Goal: Task Accomplishment & Management: Manage account settings

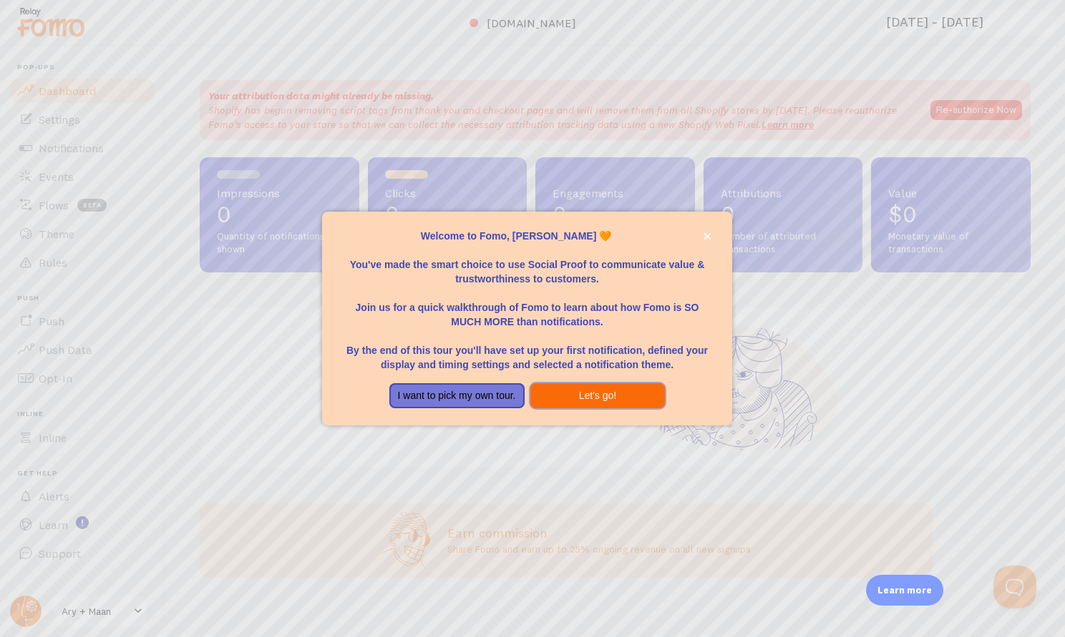
click at [630, 386] on button "Let's go!" at bounding box center [597, 396] width 135 height 26
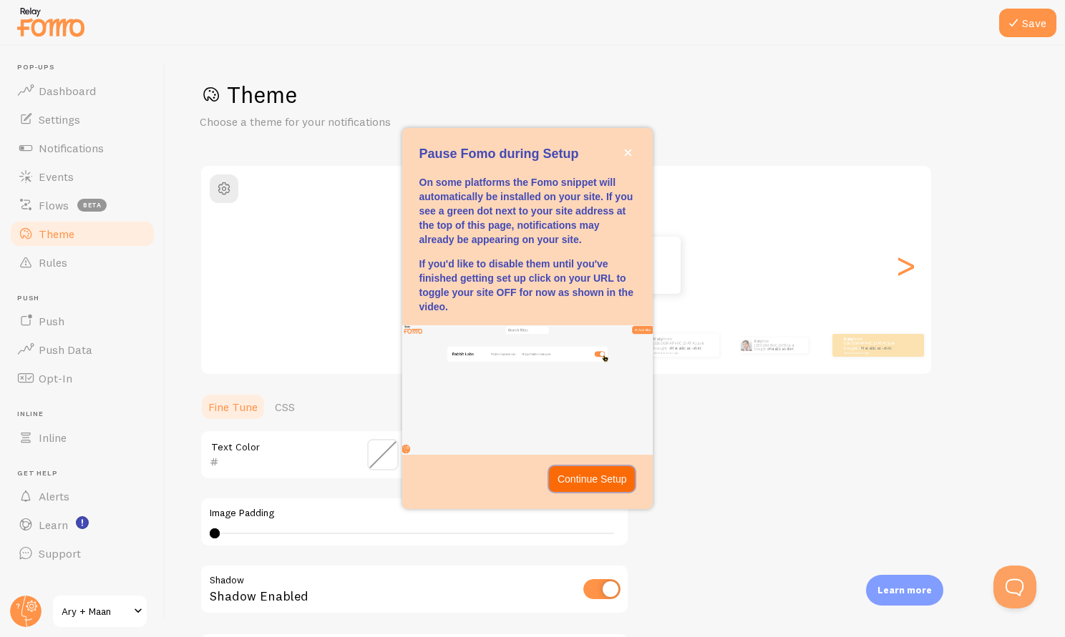
click at [602, 482] on p "Continue Setup" at bounding box center [591, 479] width 69 height 14
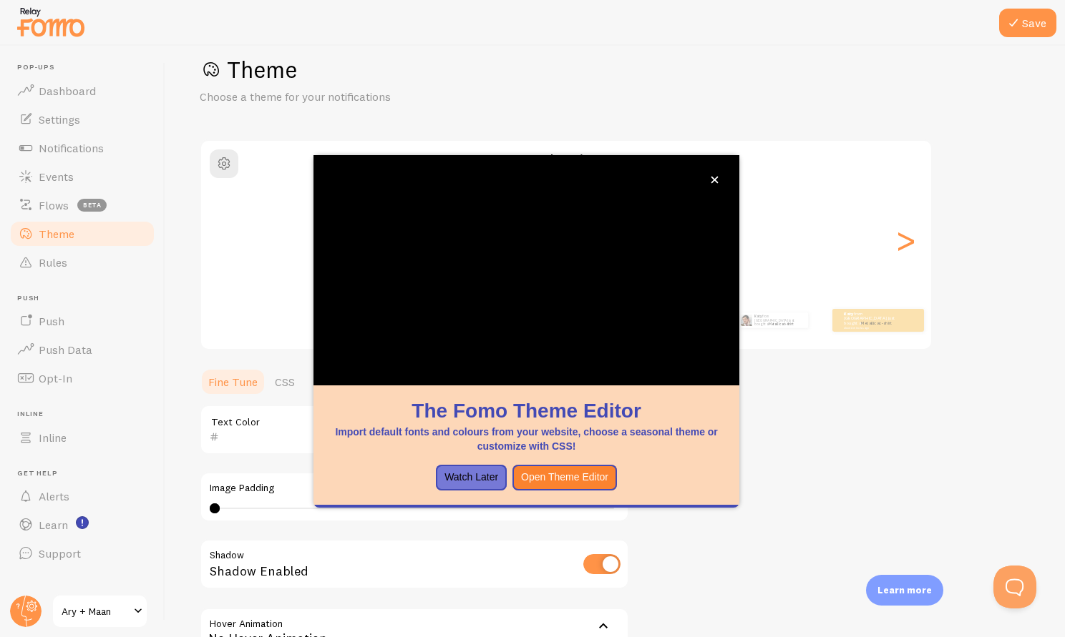
scroll to position [190, 0]
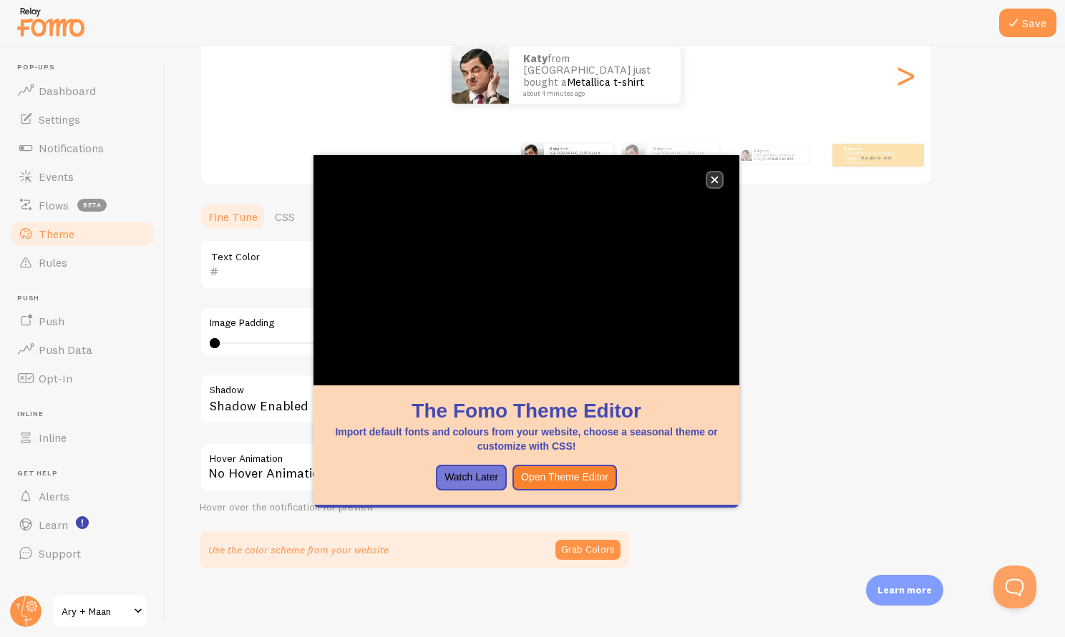
click at [715, 182] on icon "close," at bounding box center [714, 180] width 8 height 8
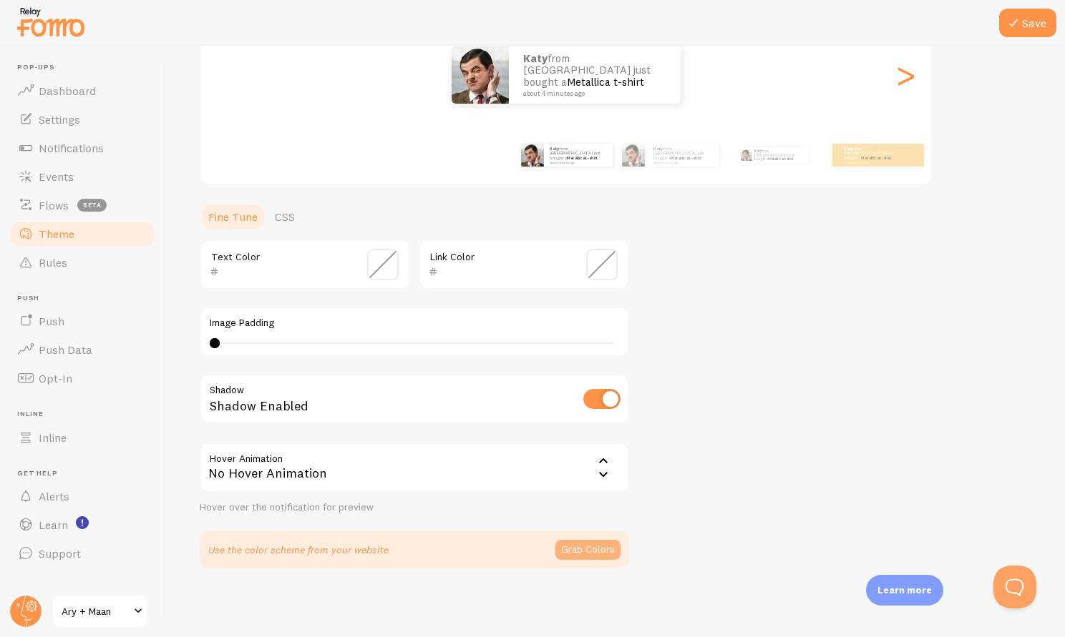
click at [588, 555] on button "Grab Colors" at bounding box center [587, 550] width 65 height 20
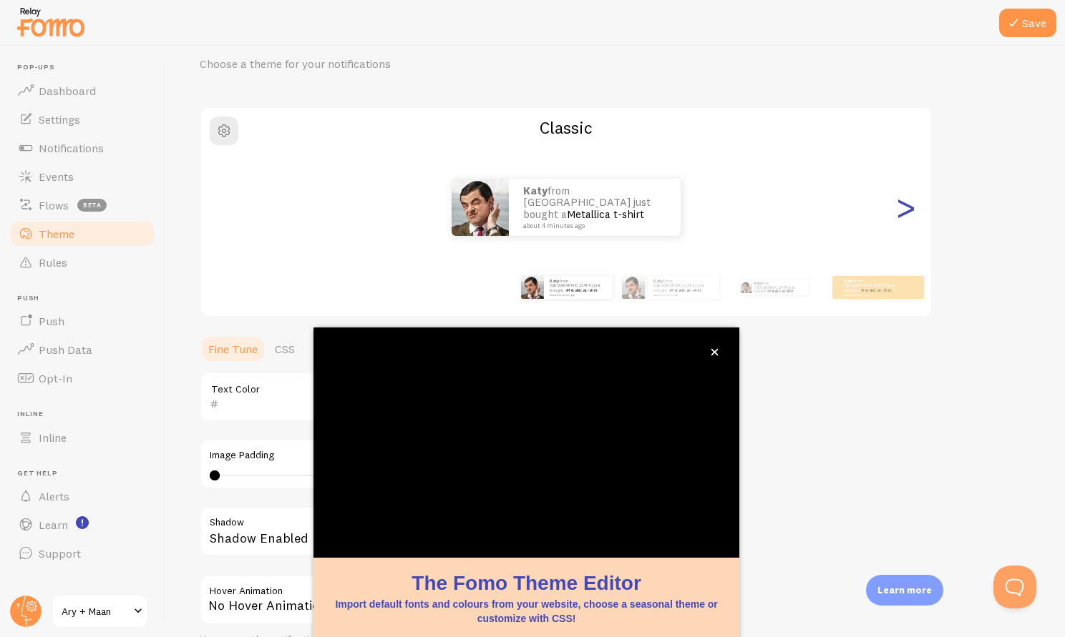
scroll to position [65, 0]
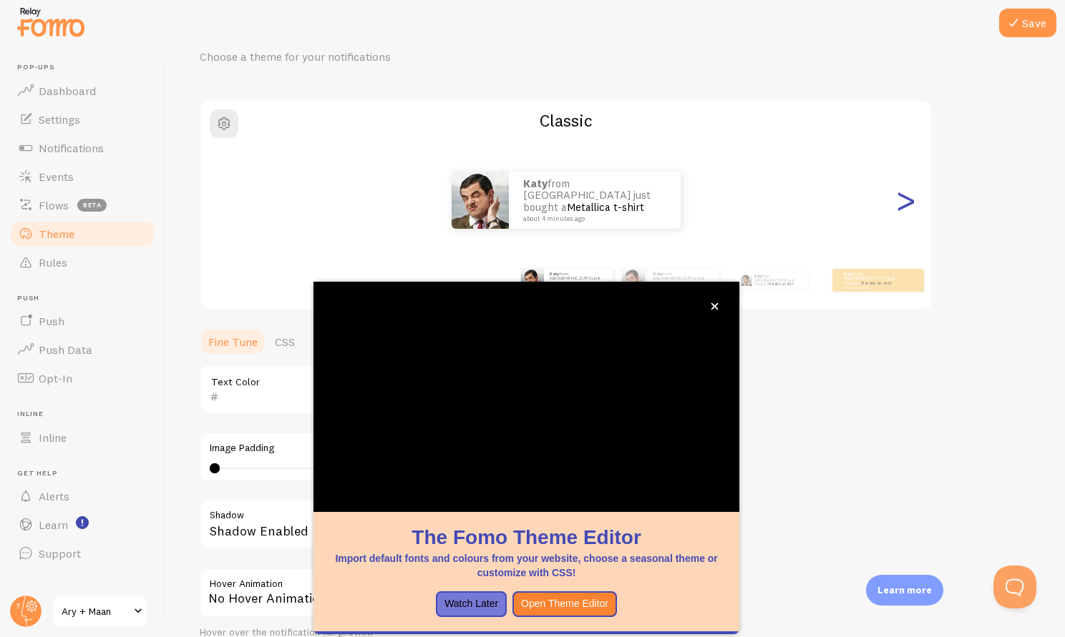
click at [911, 207] on div ">" at bounding box center [904, 200] width 17 height 103
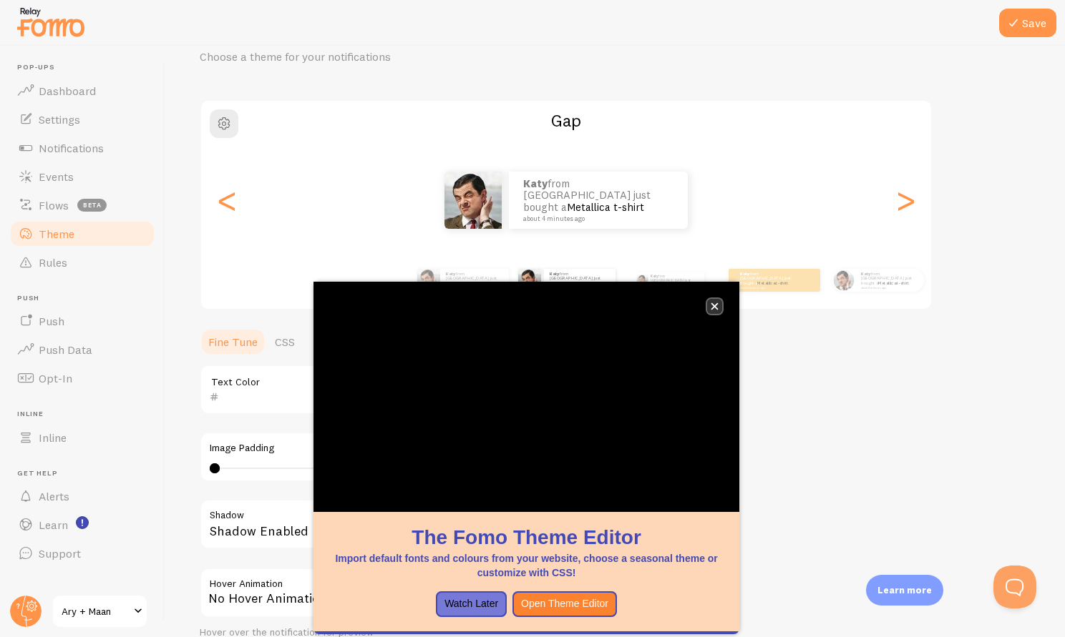
click at [719, 303] on button "close," at bounding box center [714, 306] width 15 height 15
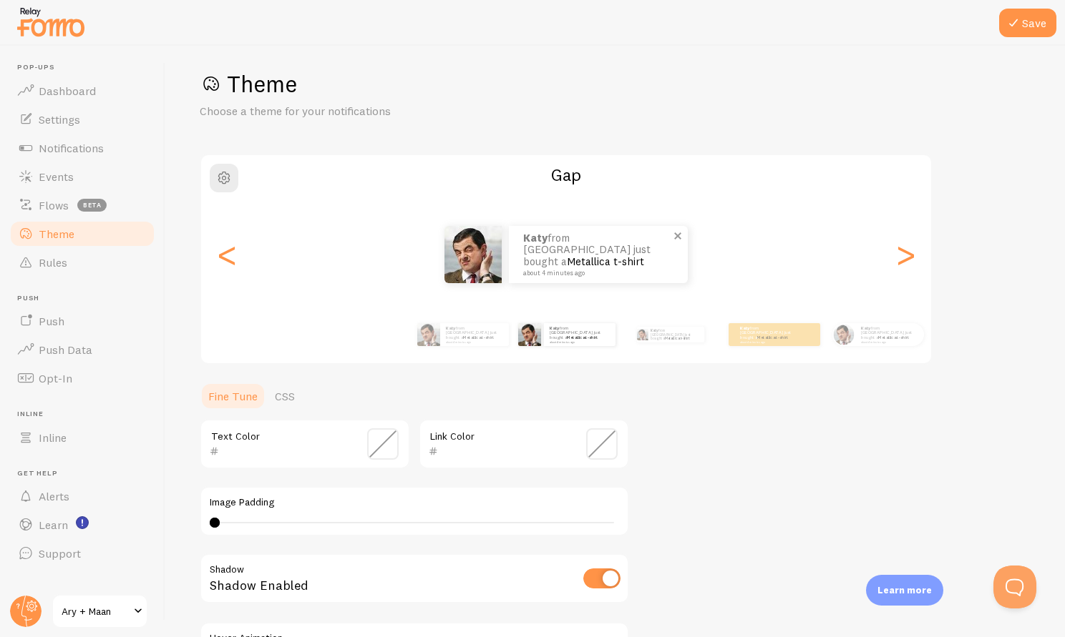
scroll to position [0, 0]
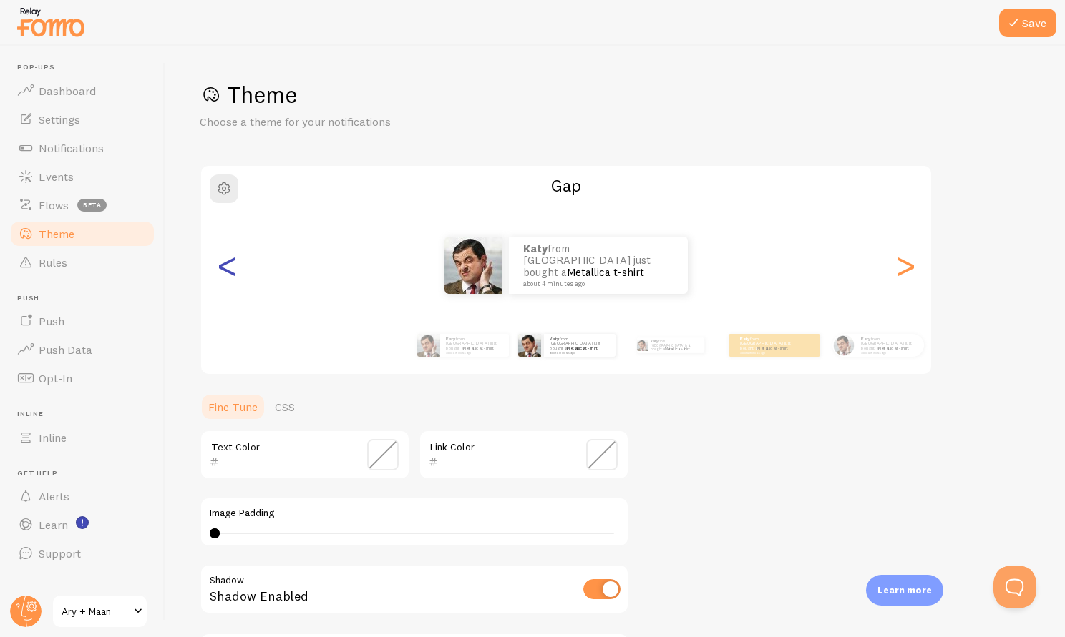
click at [223, 267] on div "<" at bounding box center [226, 265] width 17 height 103
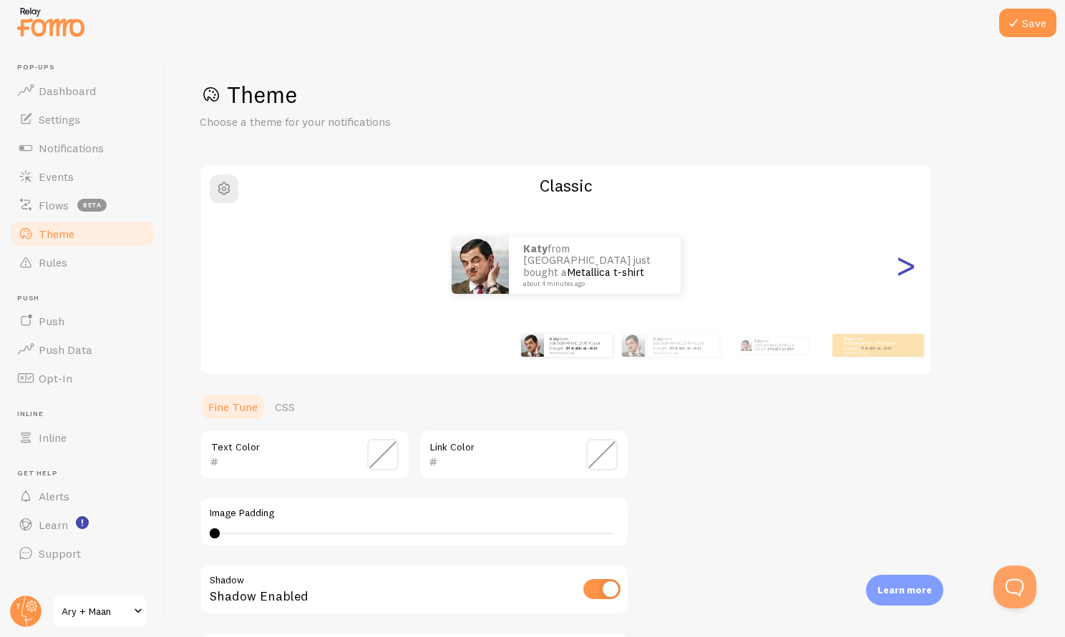
click at [913, 263] on div ">" at bounding box center [904, 265] width 17 height 103
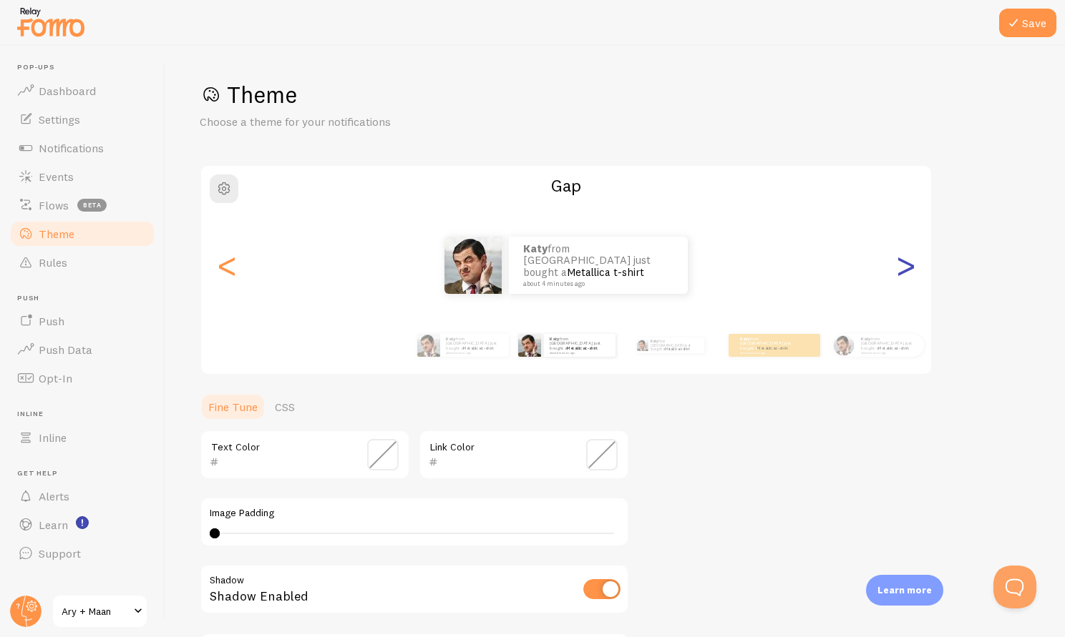
click at [911, 262] on div ">" at bounding box center [904, 265] width 17 height 103
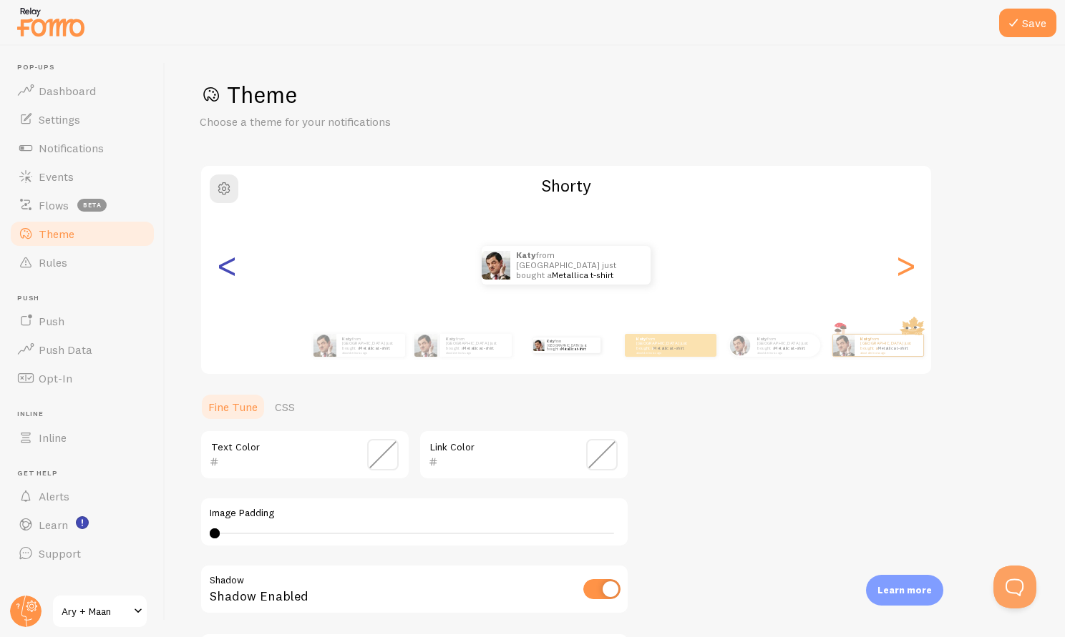
click at [235, 270] on div "<" at bounding box center [226, 265] width 17 height 103
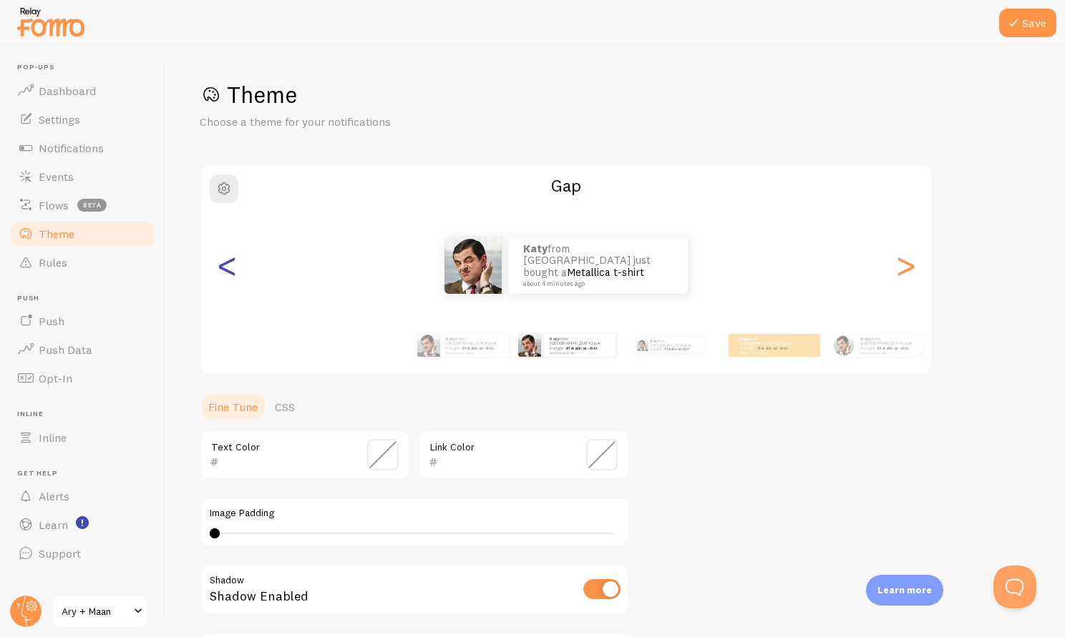
click at [235, 270] on div "<" at bounding box center [226, 265] width 17 height 103
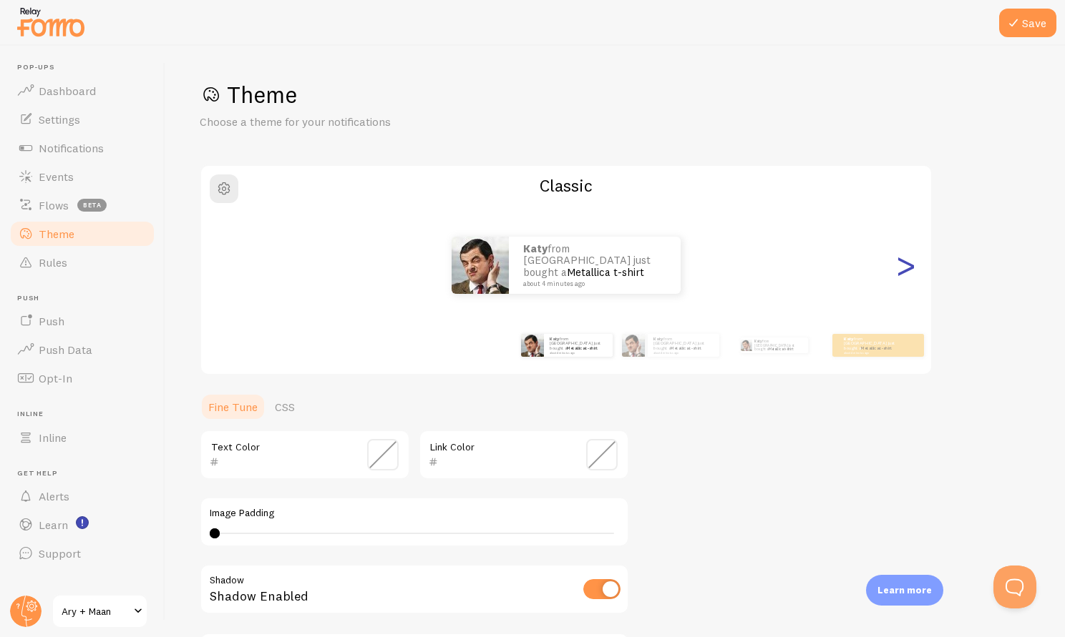
click at [910, 276] on div ">" at bounding box center [904, 265] width 17 height 103
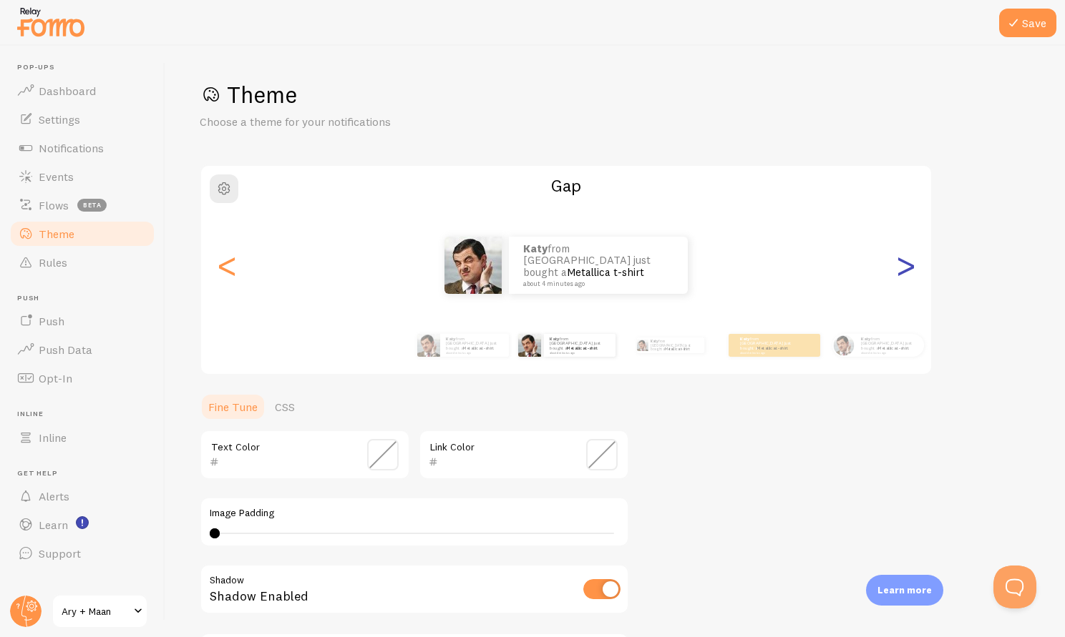
click at [910, 276] on div ">" at bounding box center [904, 265] width 17 height 103
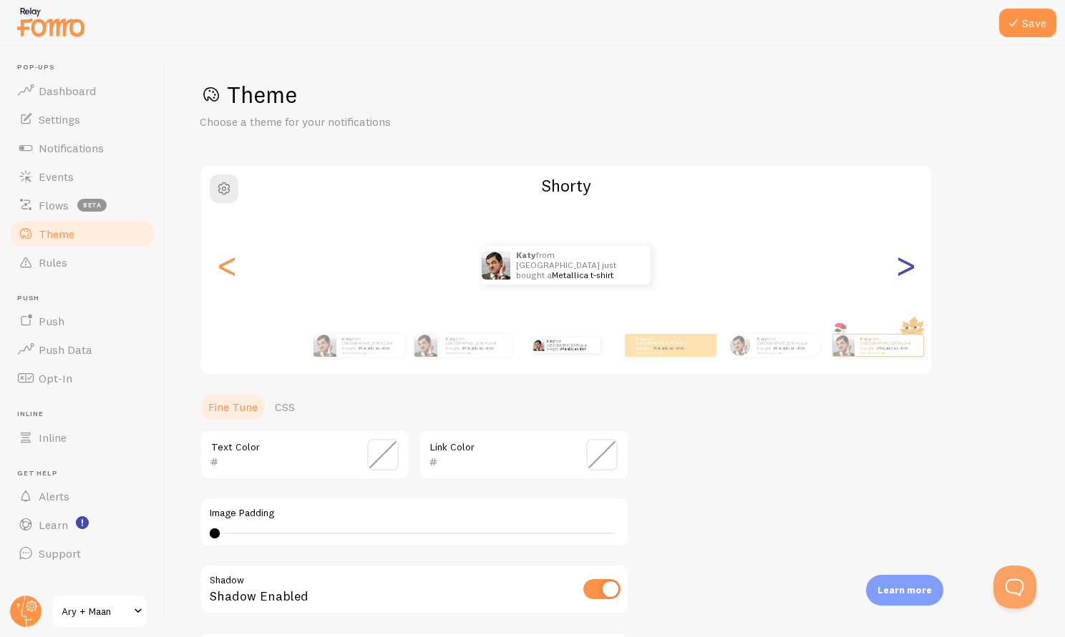
click at [910, 276] on div ">" at bounding box center [904, 265] width 17 height 103
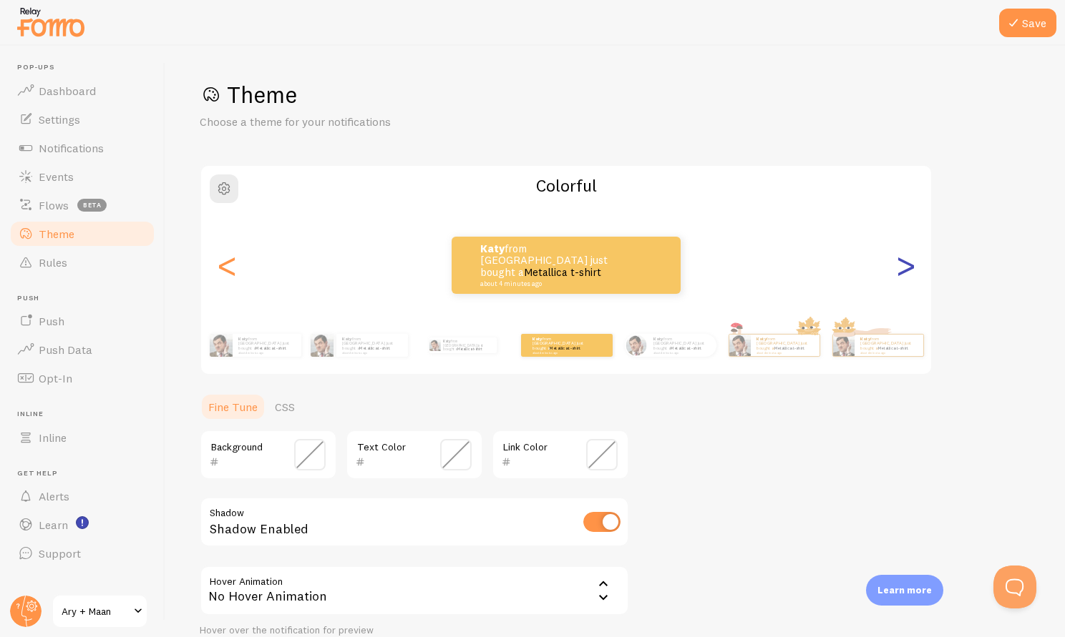
click at [910, 276] on div ">" at bounding box center [904, 265] width 17 height 103
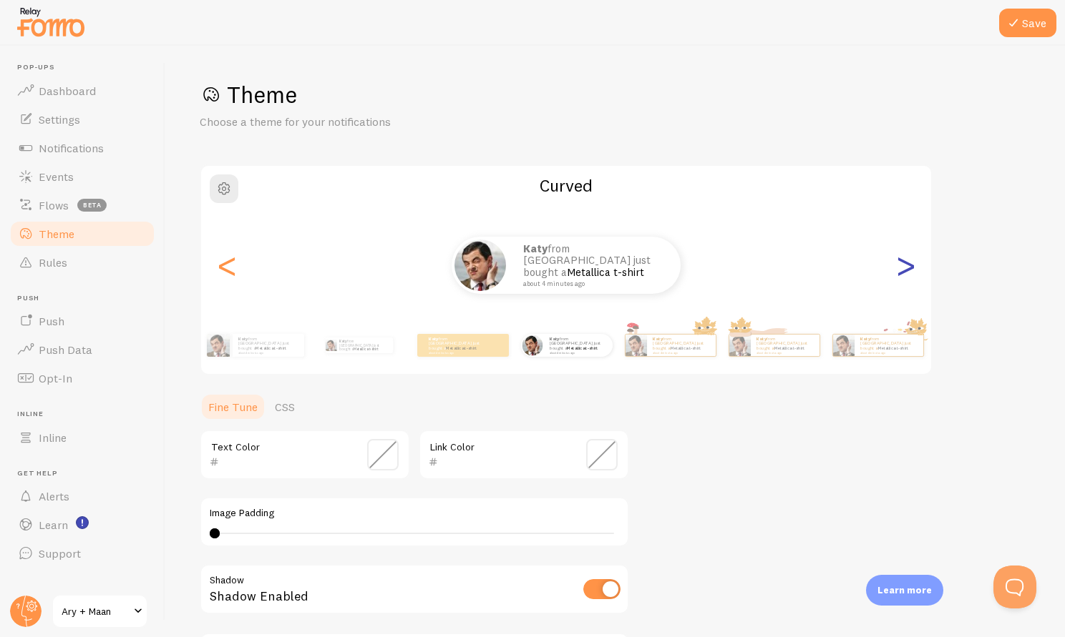
click at [910, 276] on div ">" at bounding box center [904, 265] width 17 height 103
type input "0"
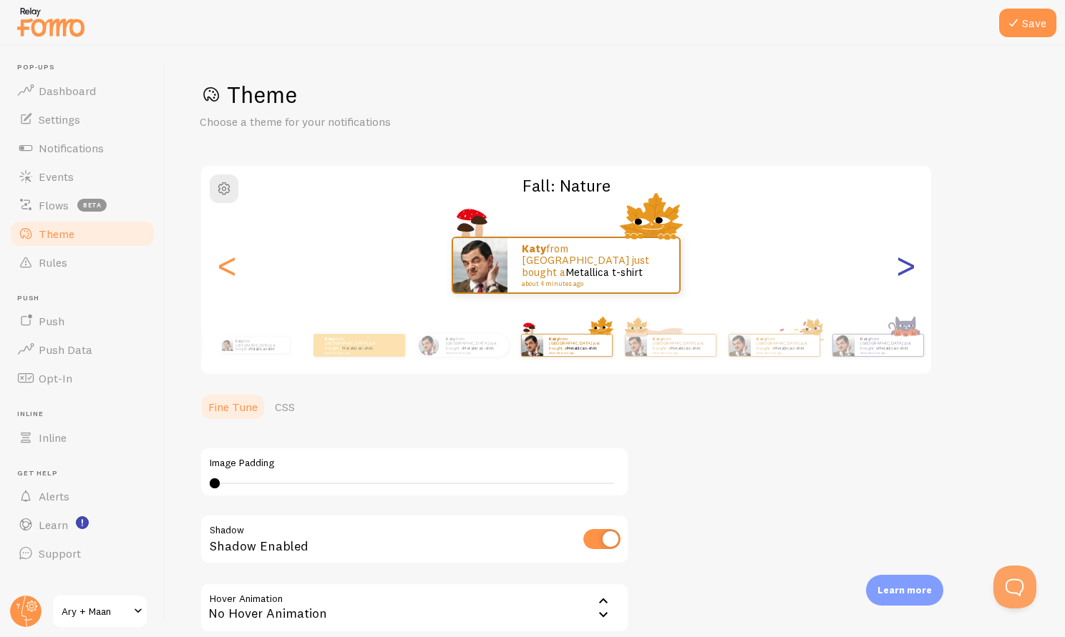
click at [910, 276] on div ">" at bounding box center [904, 265] width 17 height 103
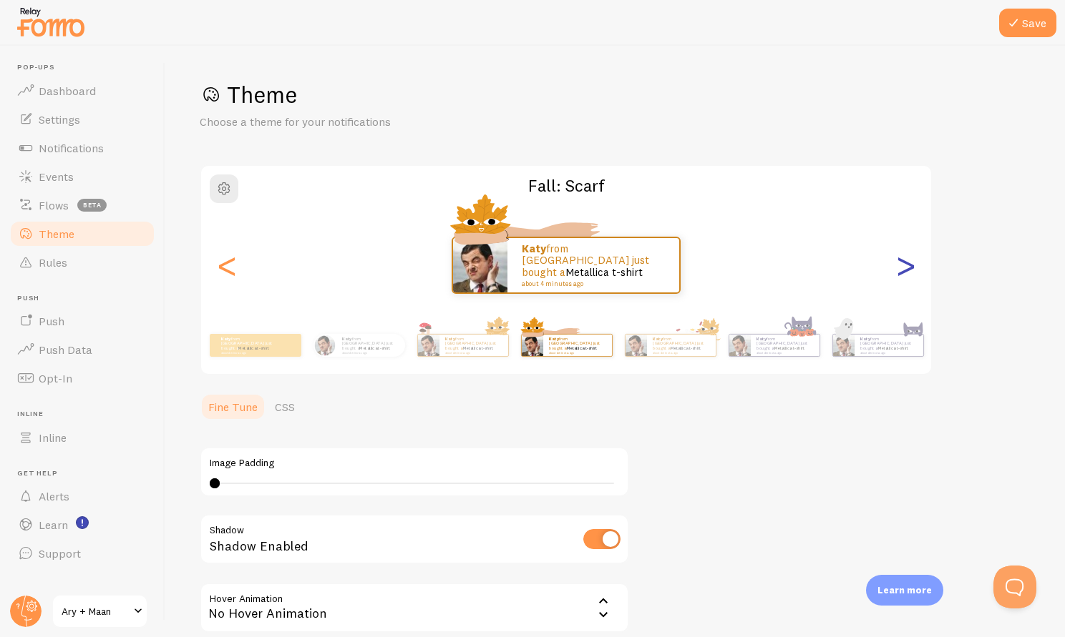
click at [910, 276] on div ">" at bounding box center [904, 265] width 17 height 103
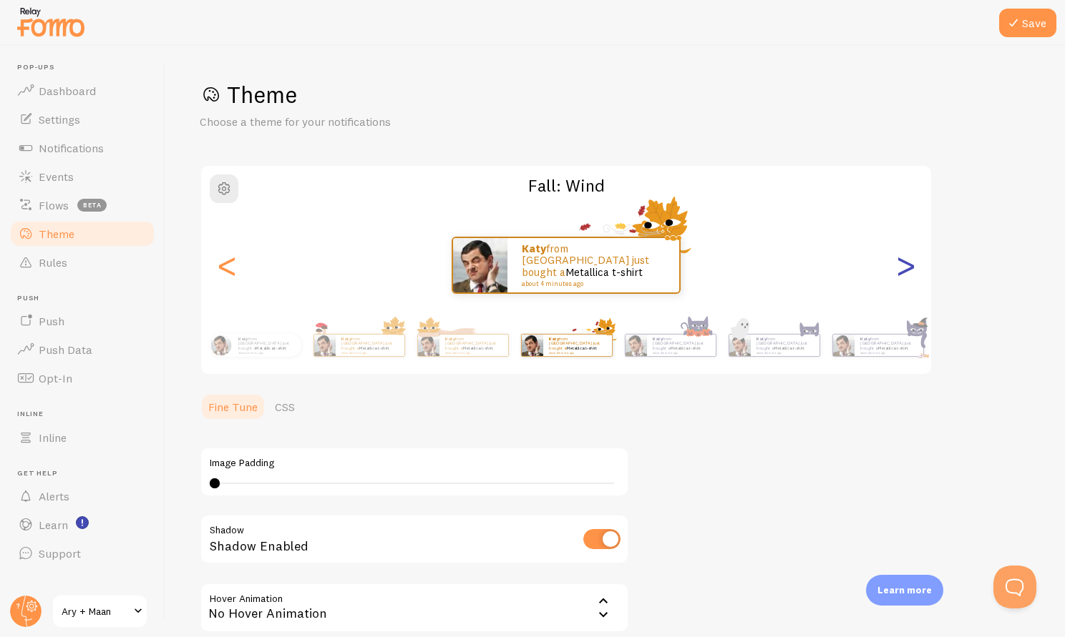
click at [910, 276] on div ">" at bounding box center [904, 265] width 17 height 103
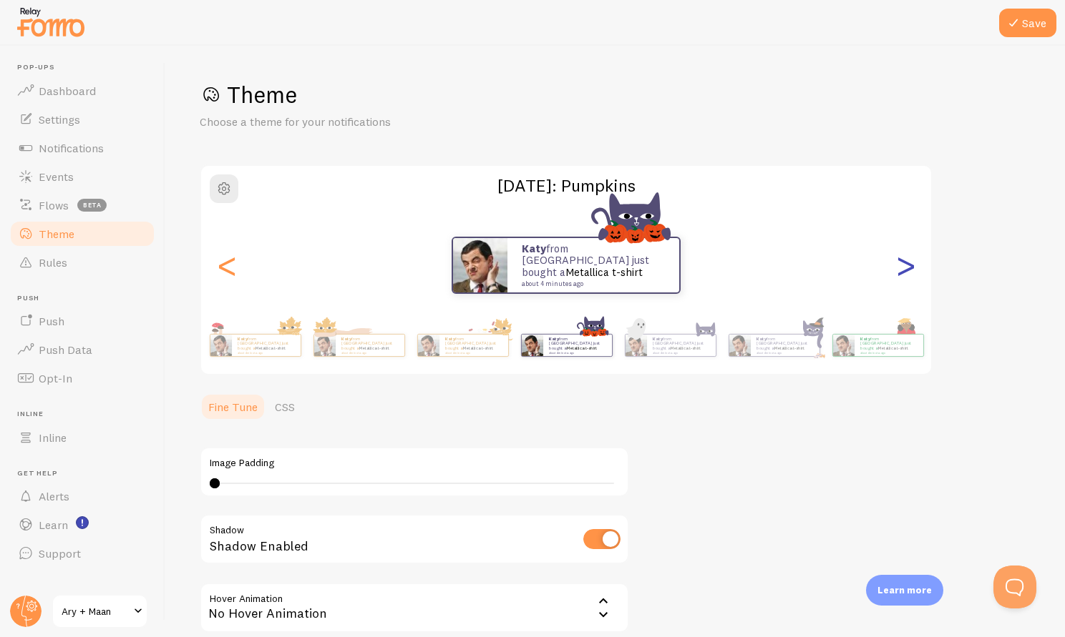
click at [910, 276] on div ">" at bounding box center [904, 265] width 17 height 103
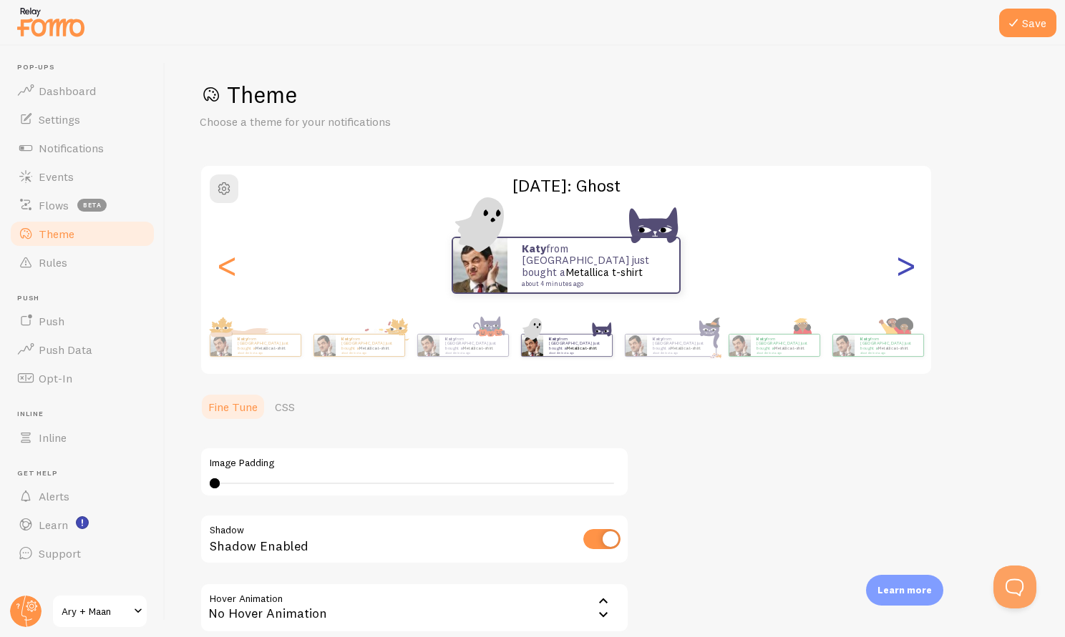
click at [910, 276] on div ">" at bounding box center [904, 265] width 17 height 103
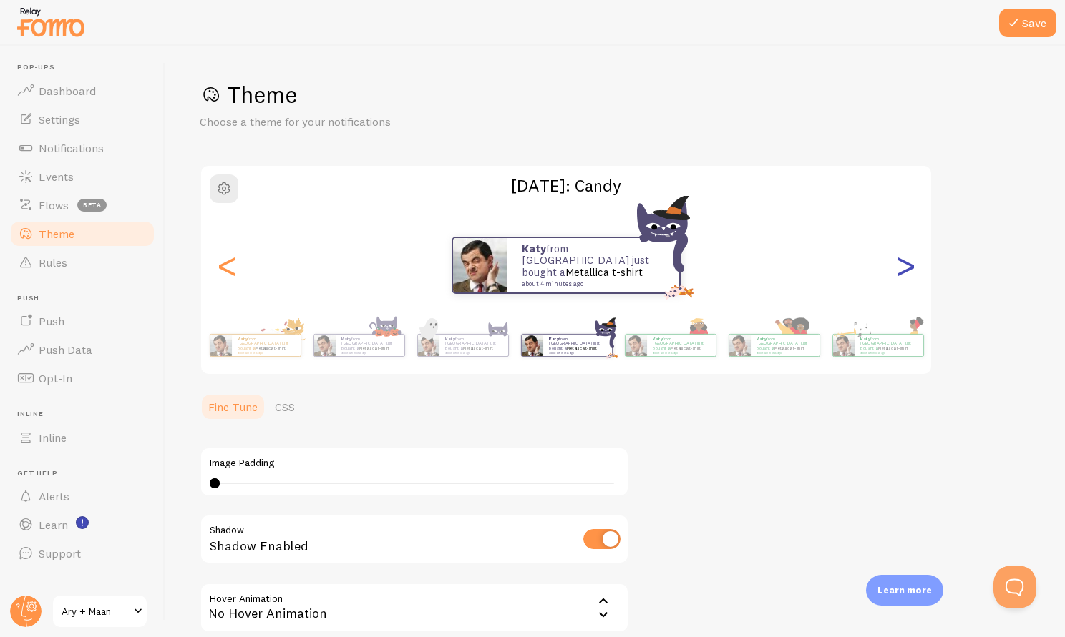
click at [910, 276] on div ">" at bounding box center [904, 265] width 17 height 103
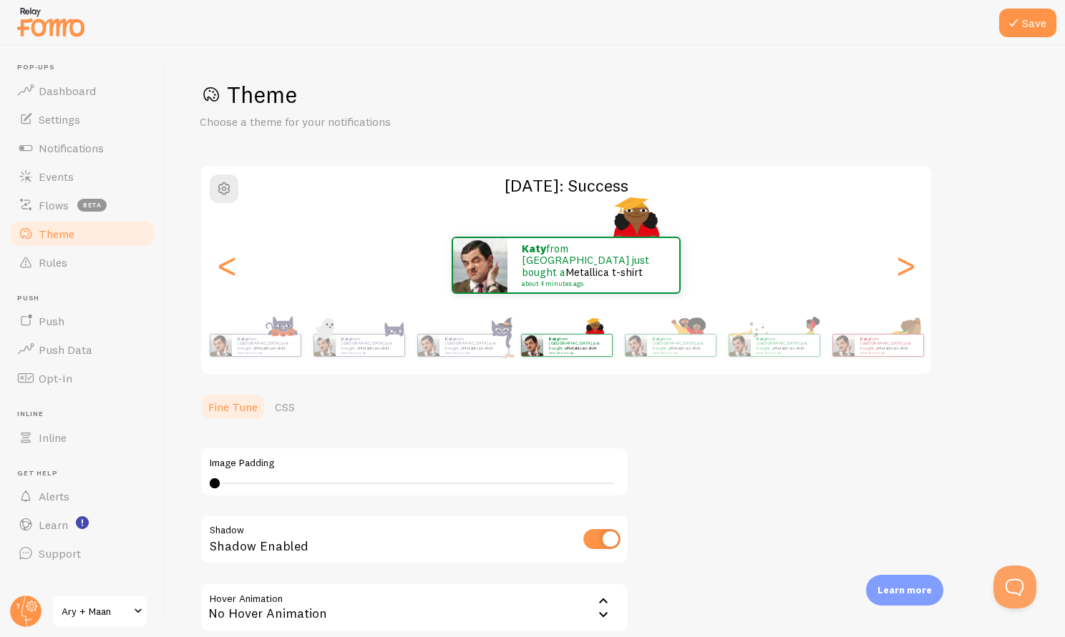
click at [213, 266] on div "[PERSON_NAME] from [GEOGRAPHIC_DATA] just bought a Metallica t-shirt about 4 mi…" at bounding box center [566, 265] width 730 height 57
click at [226, 270] on div "<" at bounding box center [226, 265] width 17 height 103
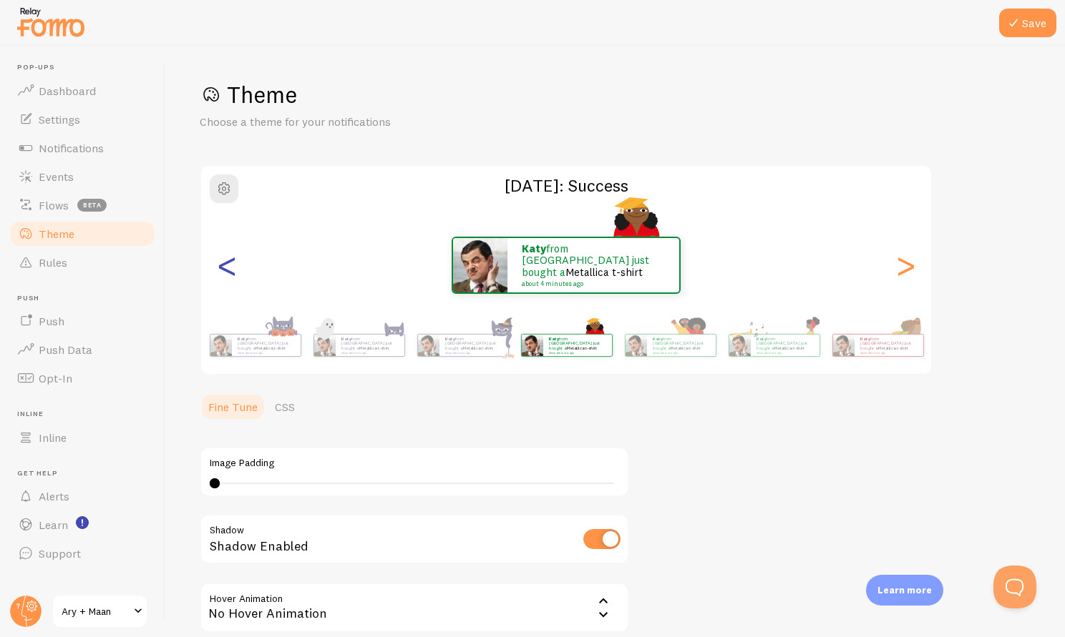
click at [226, 270] on div "<" at bounding box center [226, 265] width 17 height 103
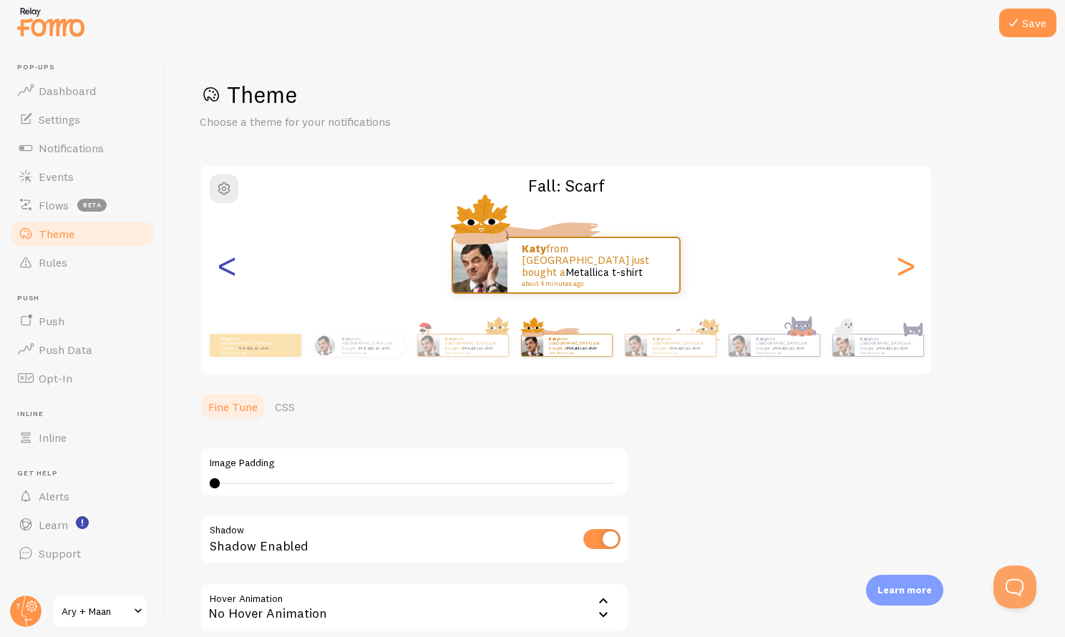
click at [224, 269] on div "<" at bounding box center [226, 265] width 17 height 103
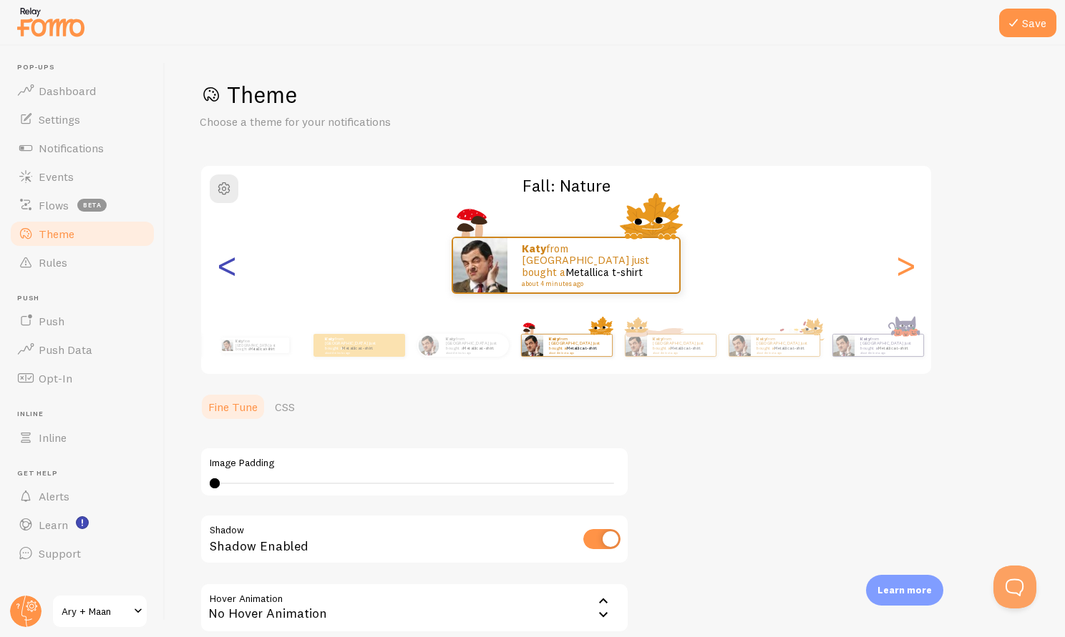
click at [224, 269] on div "<" at bounding box center [226, 265] width 17 height 103
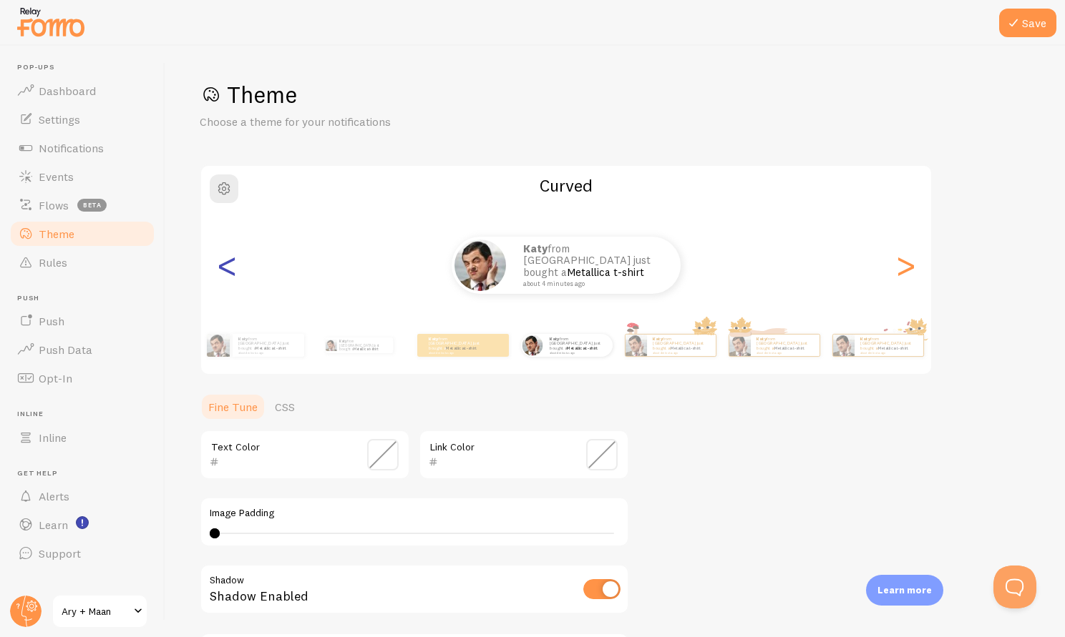
click at [224, 269] on div "<" at bounding box center [226, 265] width 17 height 103
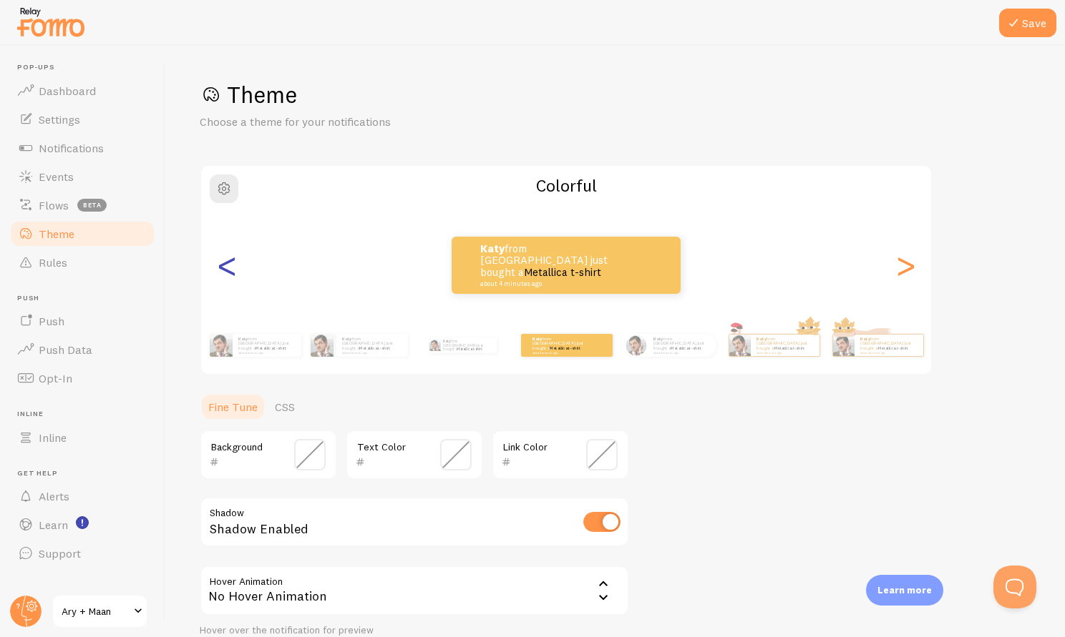
click at [222, 276] on div "<" at bounding box center [226, 265] width 17 height 103
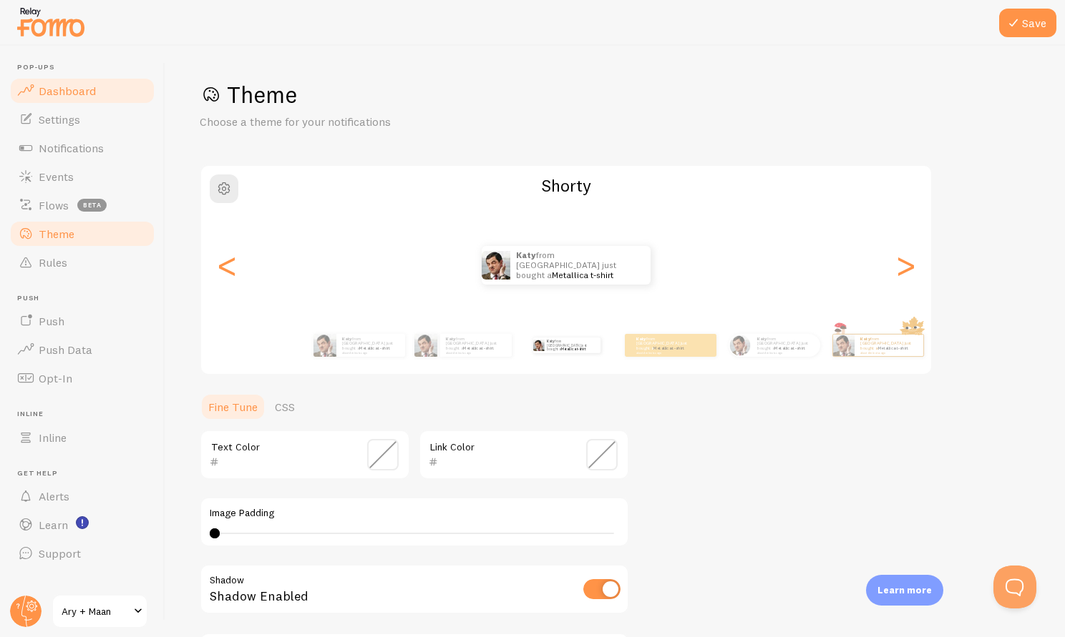
click at [81, 94] on span "Dashboard" at bounding box center [67, 91] width 57 height 14
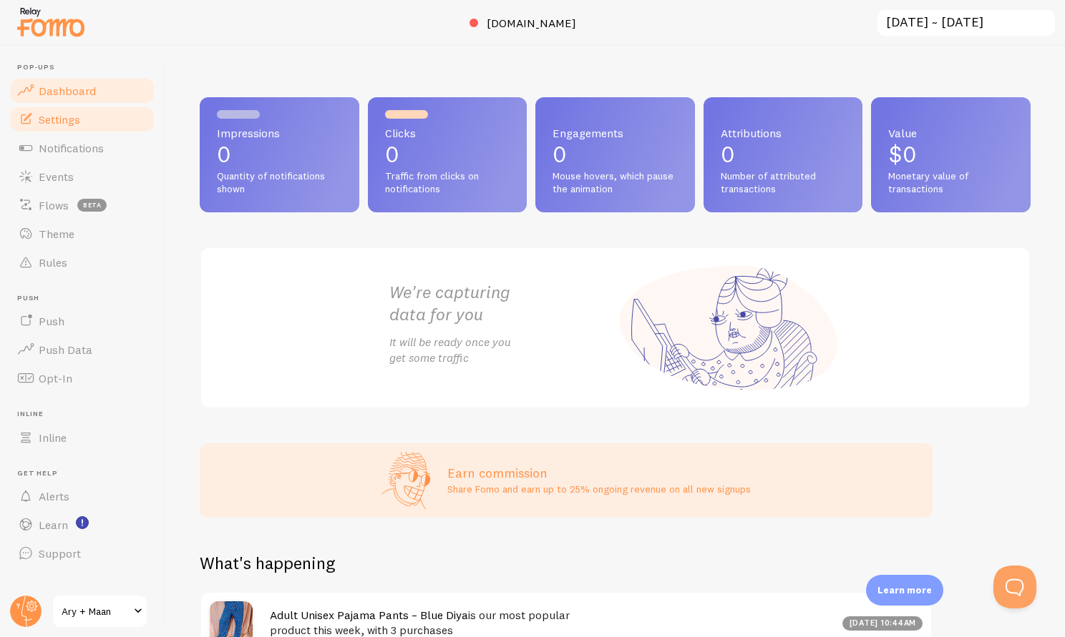
click at [86, 121] on link "Settings" at bounding box center [82, 119] width 147 height 29
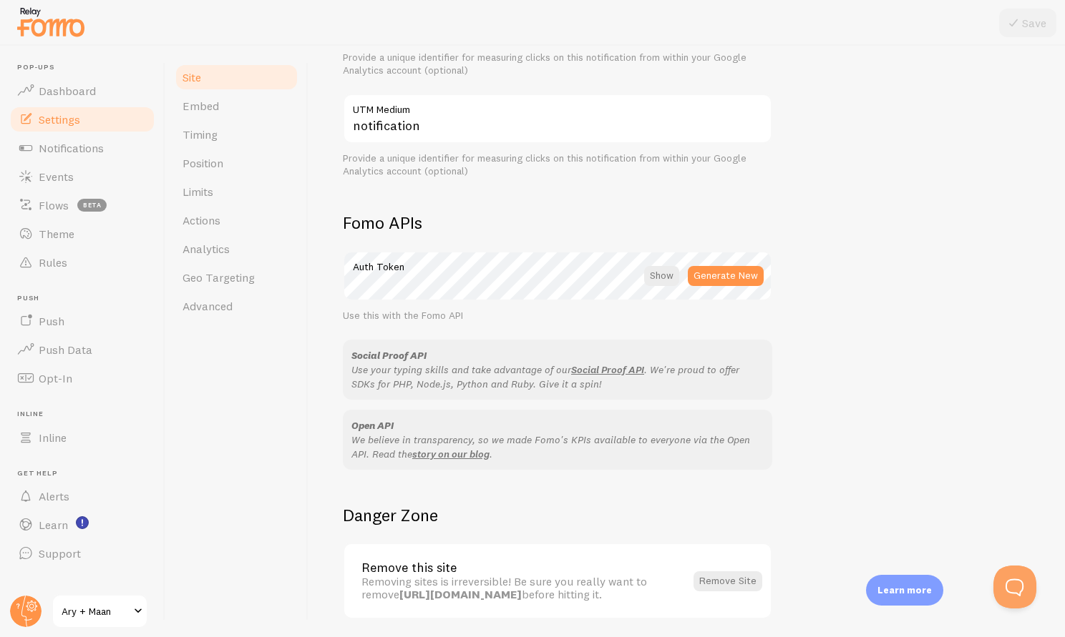
scroll to position [713, 0]
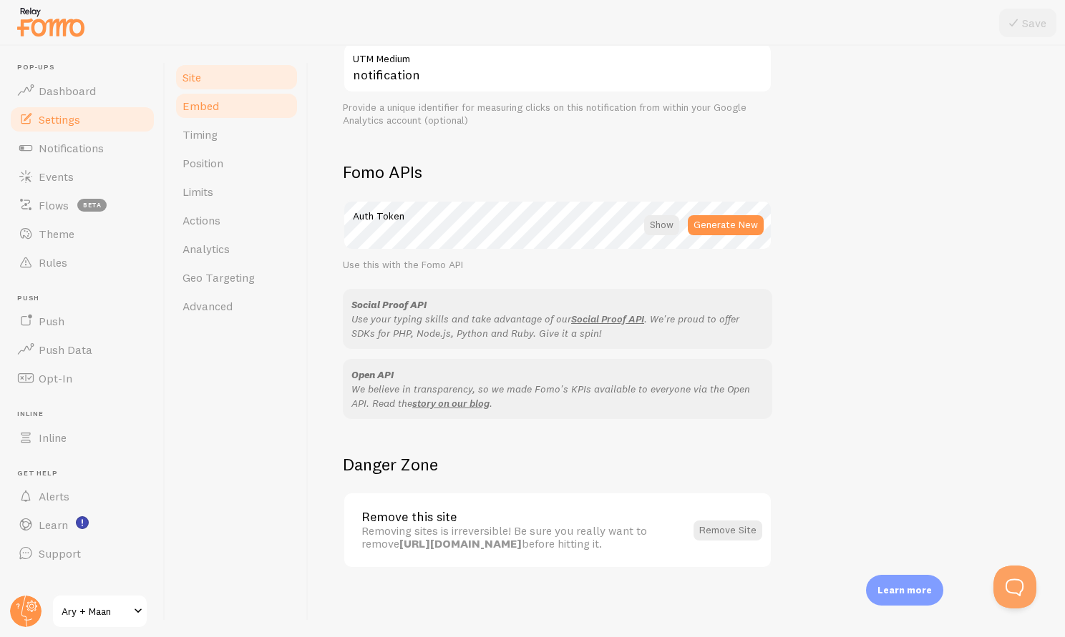
click at [207, 109] on span "Embed" at bounding box center [200, 106] width 36 height 14
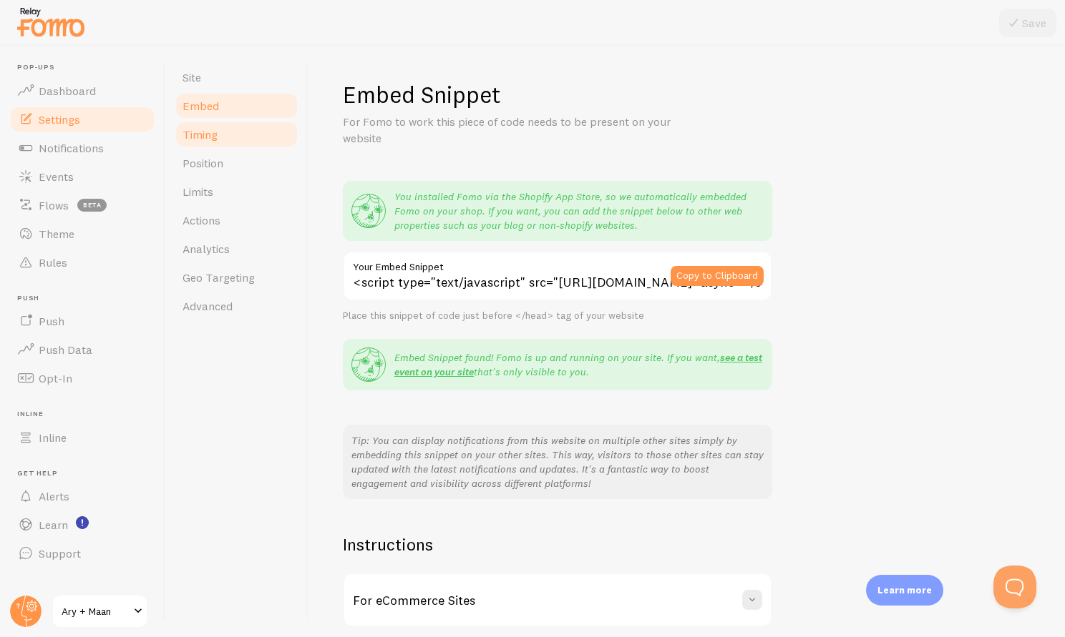
click at [220, 125] on link "Timing" at bounding box center [236, 134] width 125 height 29
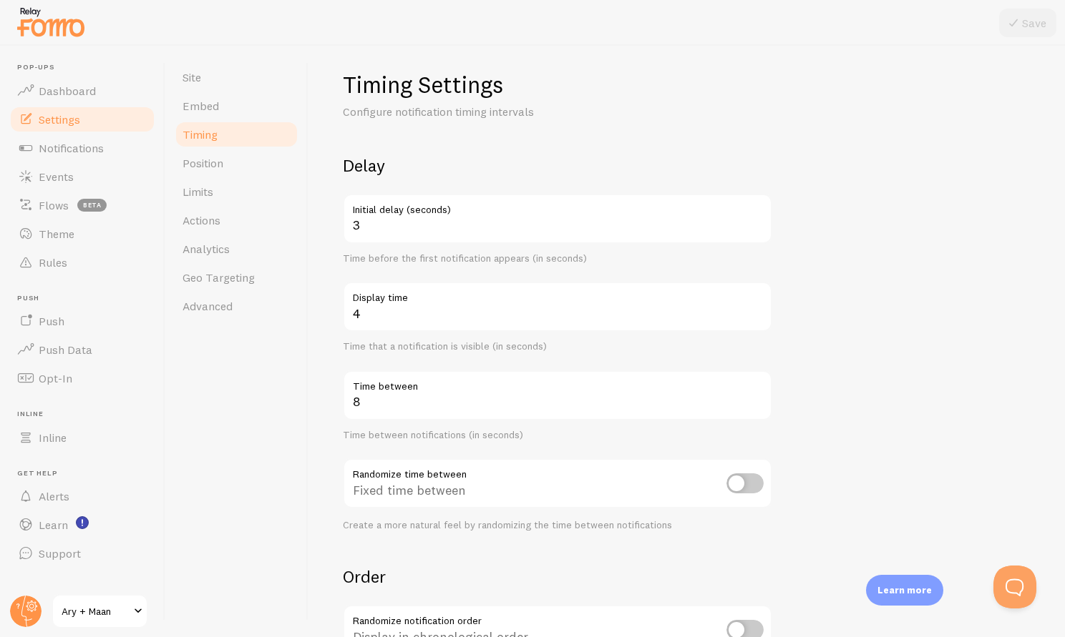
scroll to position [3, 0]
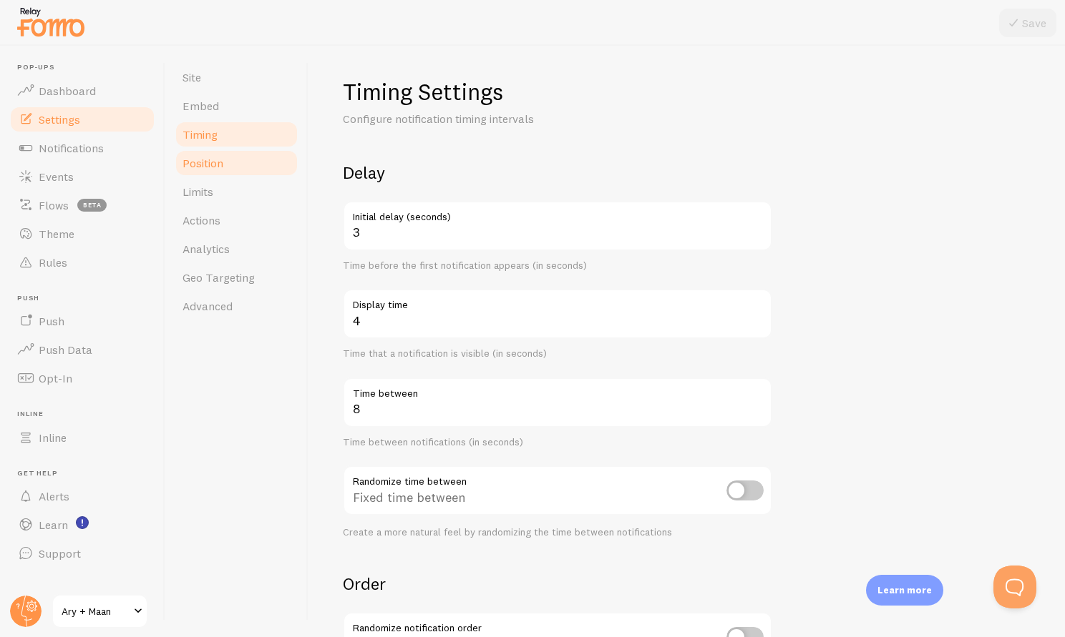
click at [257, 168] on link "Position" at bounding box center [236, 163] width 125 height 29
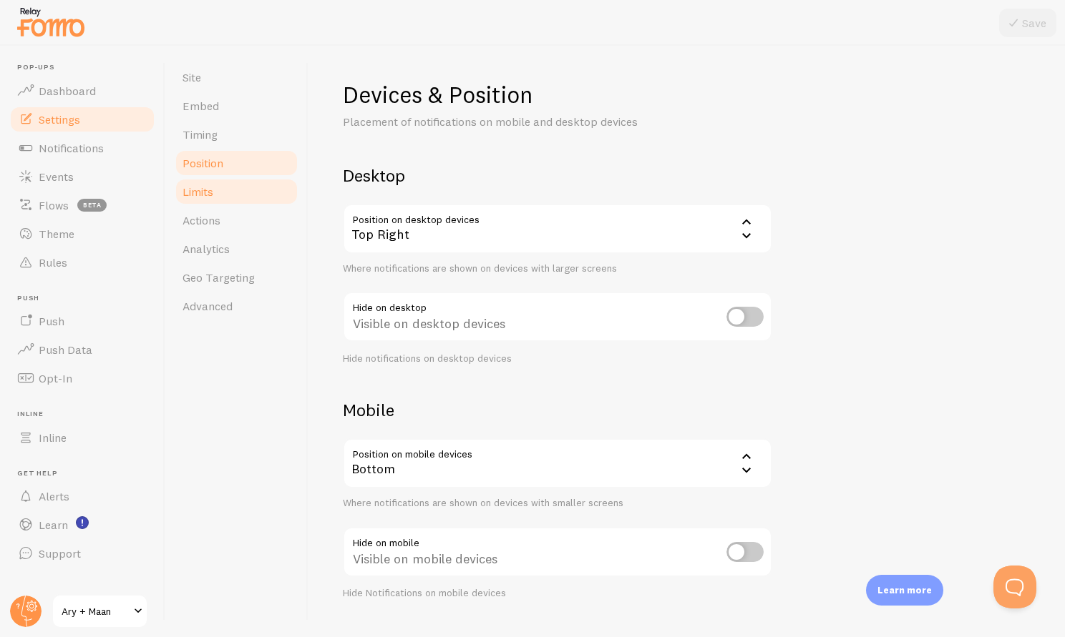
click at [241, 192] on link "Limits" at bounding box center [236, 191] width 125 height 29
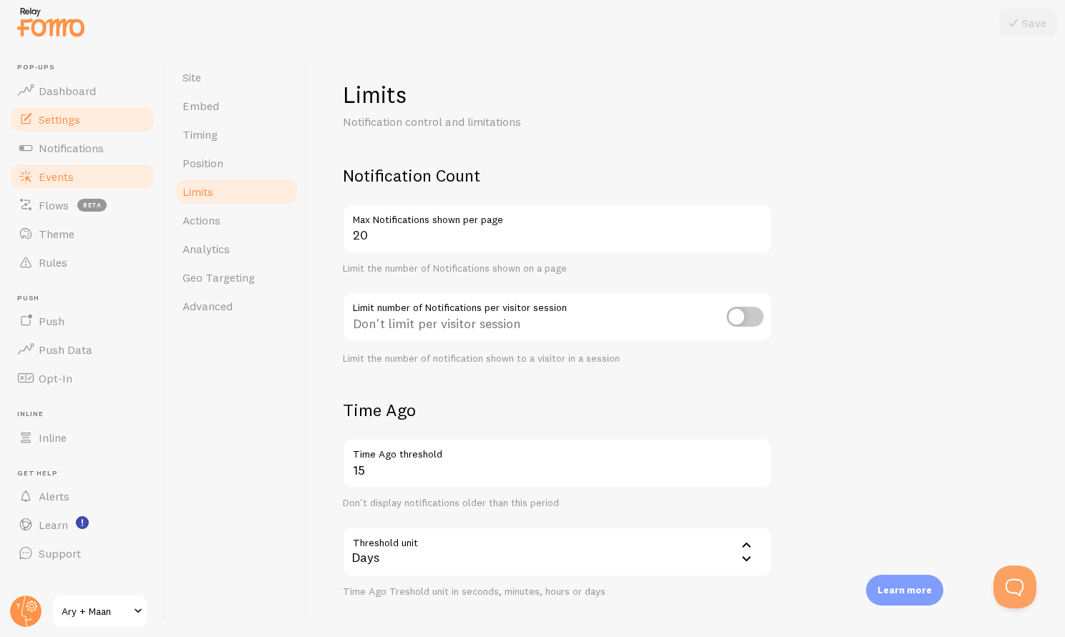
click at [60, 175] on span "Events" at bounding box center [56, 177] width 35 height 14
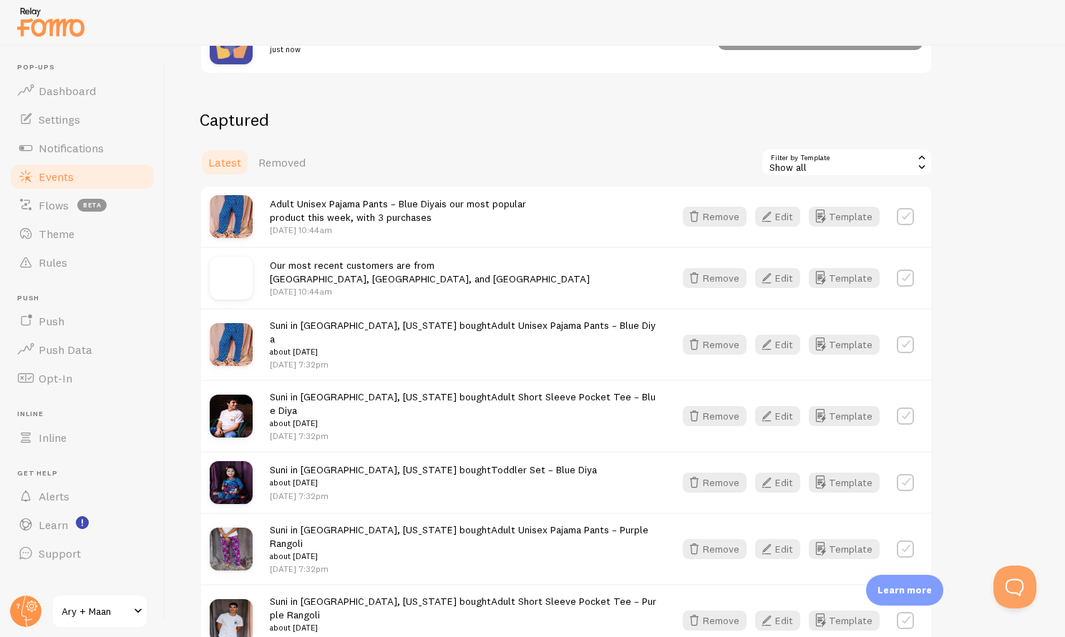
scroll to position [301, 0]
click at [46, 210] on span "Flows" at bounding box center [54, 205] width 30 height 14
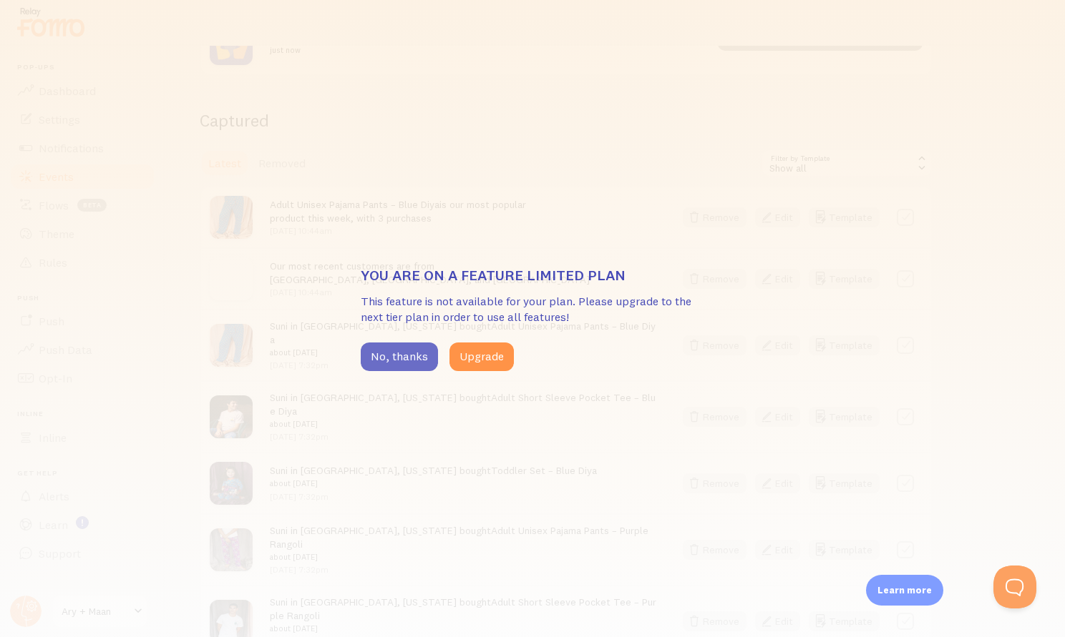
click at [379, 359] on button "No, thanks" at bounding box center [399, 357] width 77 height 29
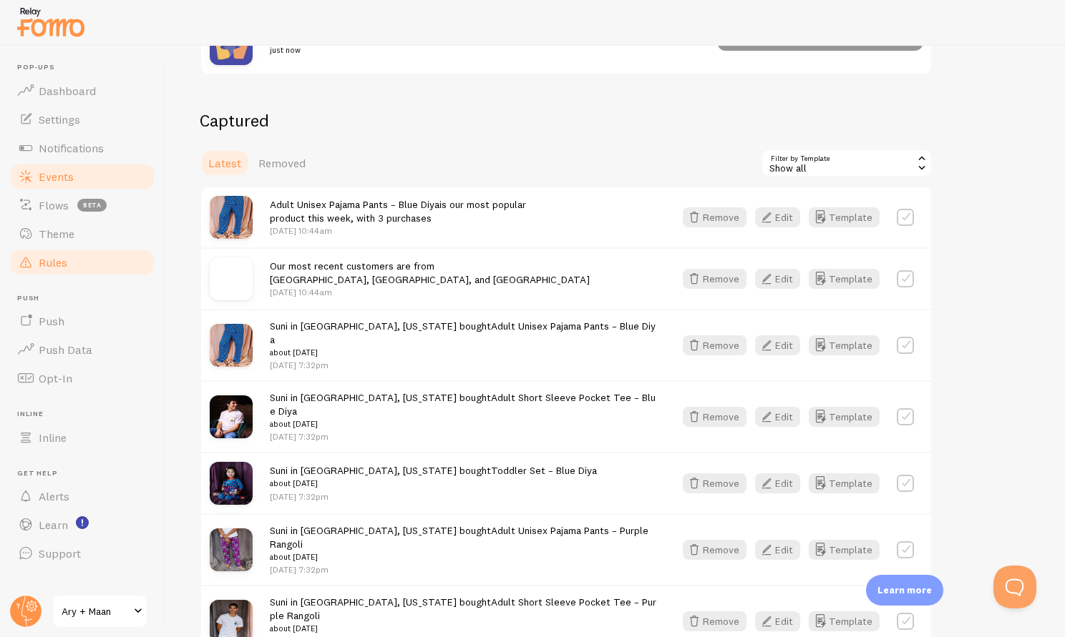
click at [109, 257] on link "Rules" at bounding box center [82, 262] width 147 height 29
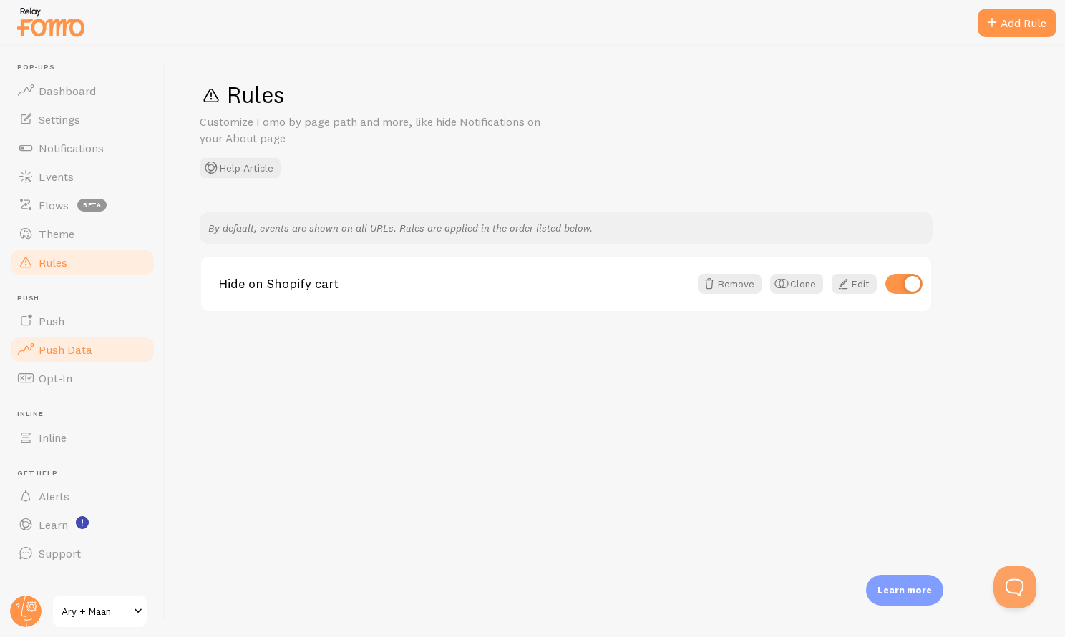
click at [67, 343] on span "Push Data" at bounding box center [66, 350] width 54 height 14
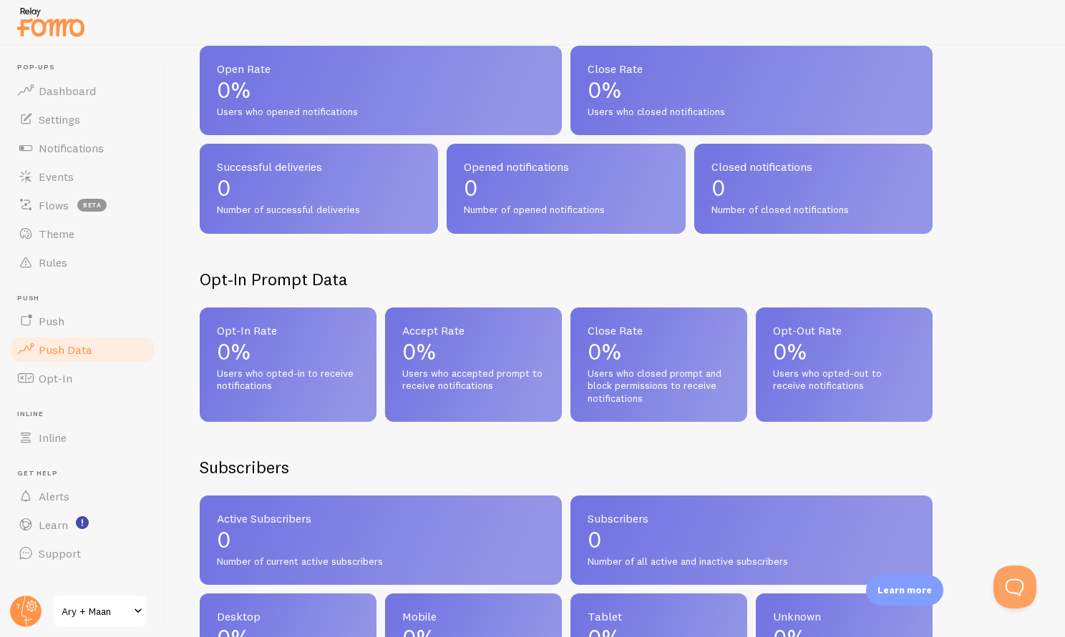
scroll to position [177, 0]
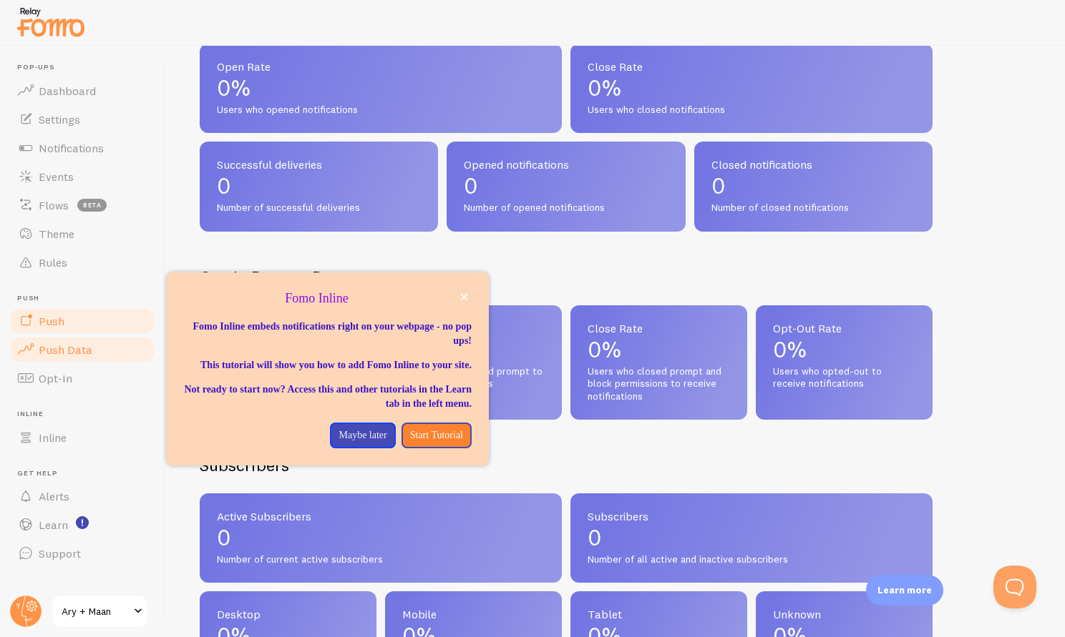
click at [67, 323] on link "Push" at bounding box center [82, 321] width 147 height 29
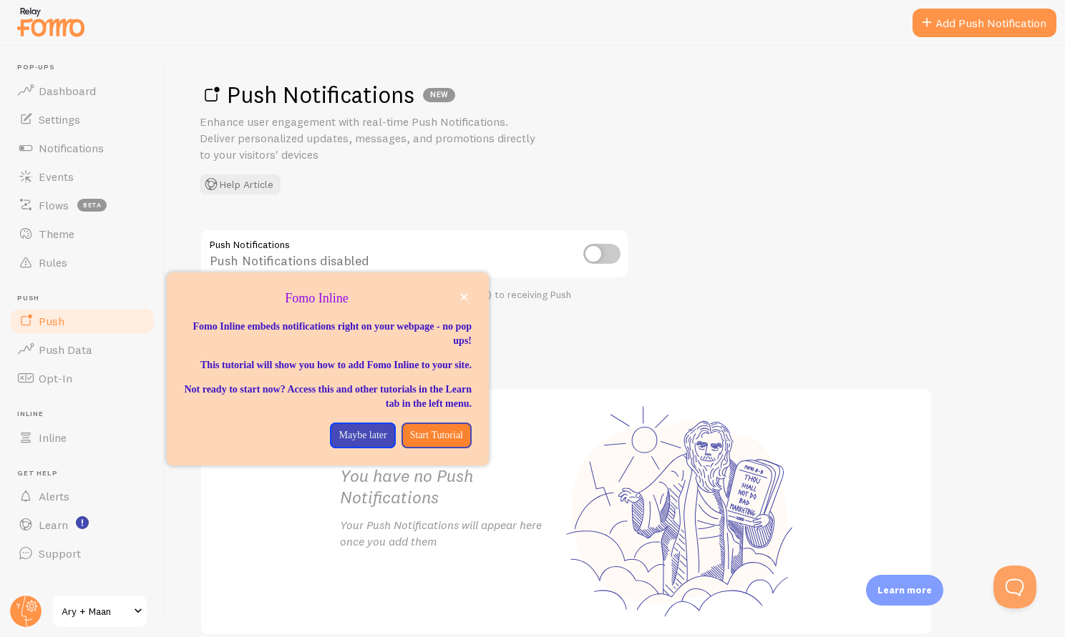
click at [700, 198] on div "Push Notifications NEW Enhance user engagement with real-time Push Notification…" at bounding box center [614, 342] width 899 height 592
